Goal: Task Accomplishment & Management: Use online tool/utility

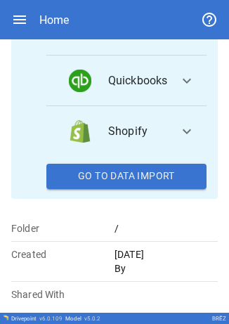
scroll to position [286, 0]
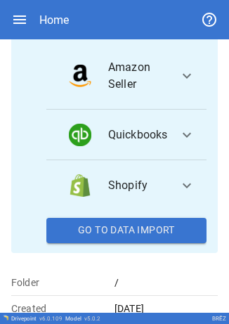
click at [121, 239] on button "Go To Data Import" at bounding box center [126, 230] width 160 height 25
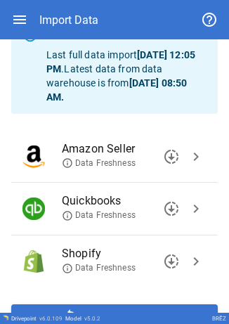
scroll to position [86, 0]
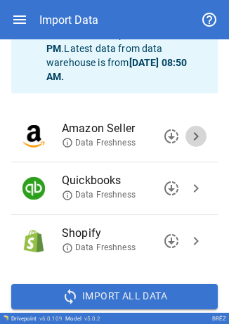
click at [187, 135] on span "chevron_right" at bounding box center [195, 136] width 17 height 17
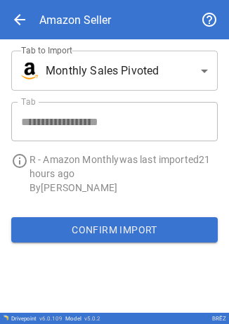
click at [122, 229] on button "Confirm Import" at bounding box center [114, 229] width 206 height 25
